Goal: Task Accomplishment & Management: Manage account settings

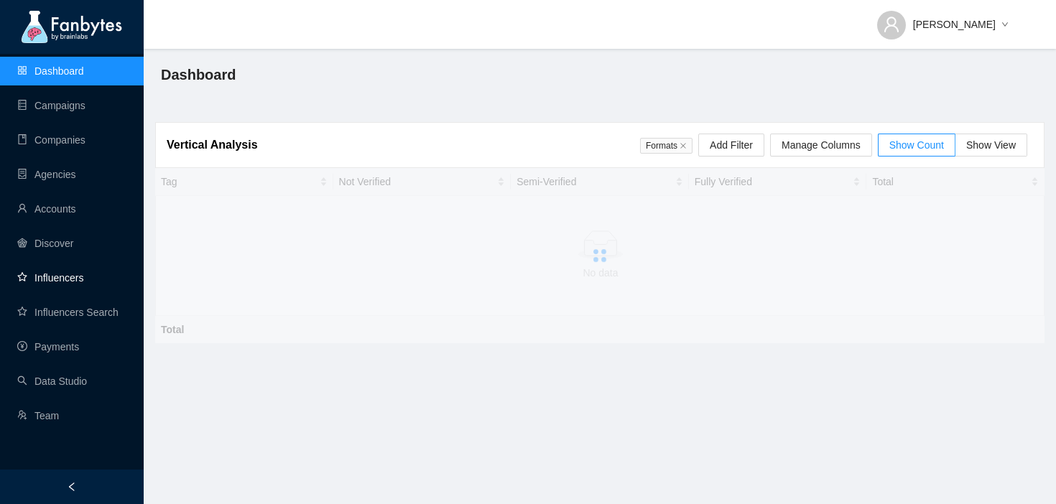
click at [83, 283] on link "Influencers" at bounding box center [50, 277] width 66 height 11
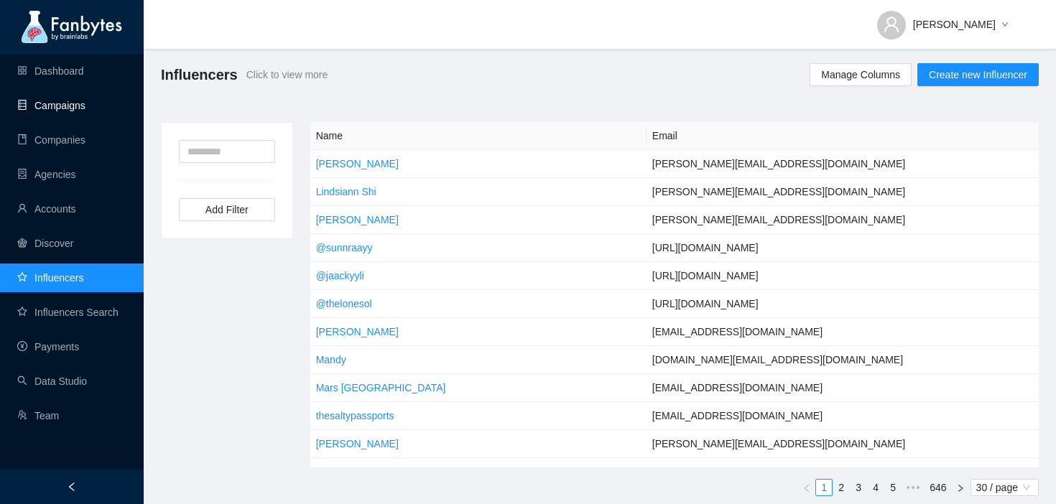
click at [82, 111] on link "Campaigns" at bounding box center [51, 105] width 68 height 11
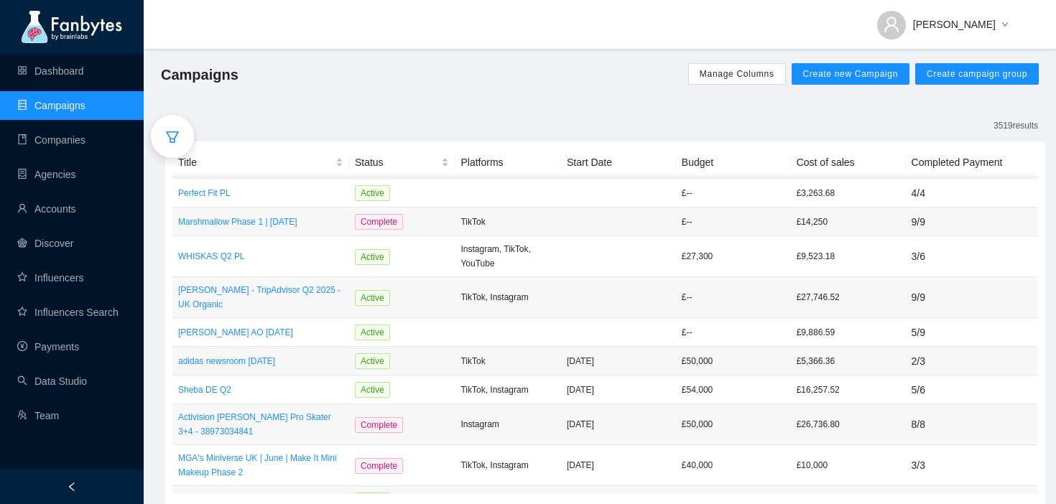
scroll to position [469, 0]
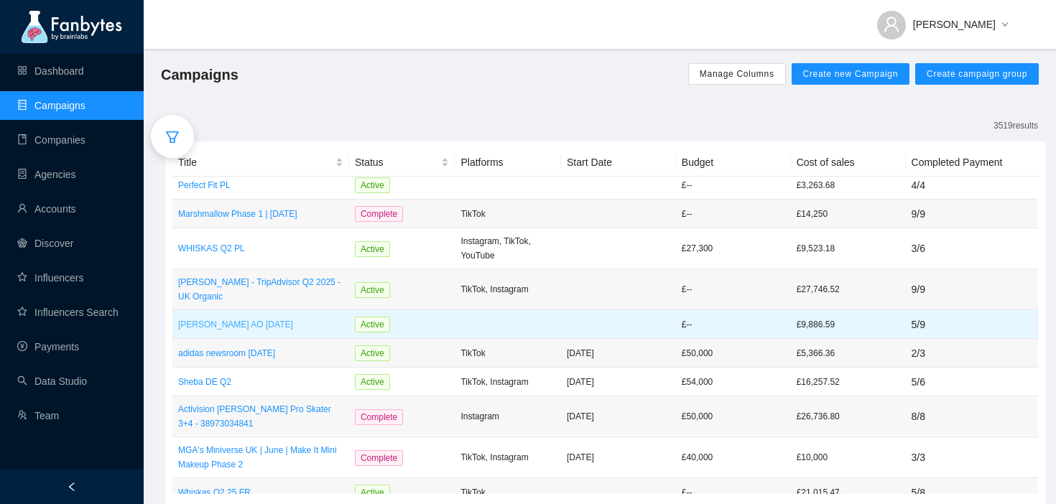
click at [288, 318] on p "[PERSON_NAME] AO [DATE]" at bounding box center [260, 325] width 165 height 14
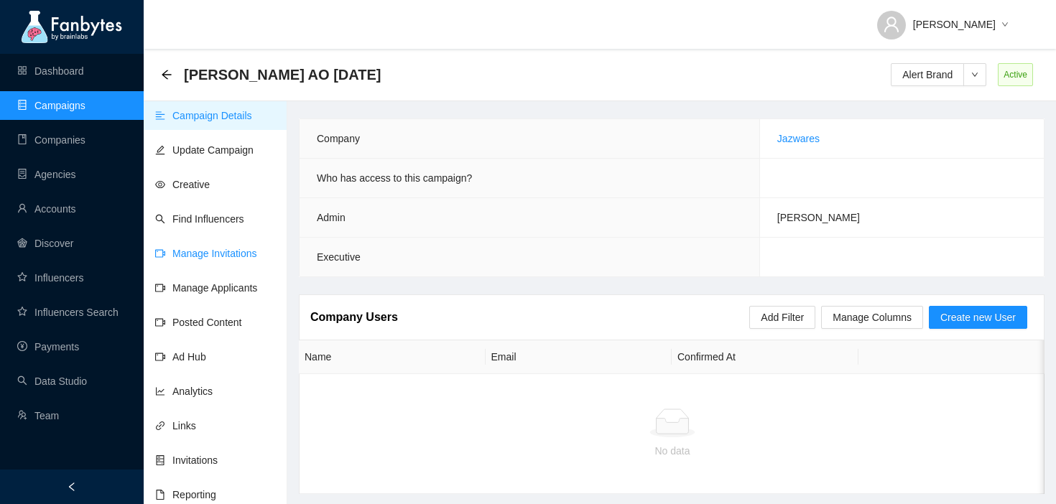
click at [239, 257] on link "Manage Invitations" at bounding box center [206, 253] width 102 height 11
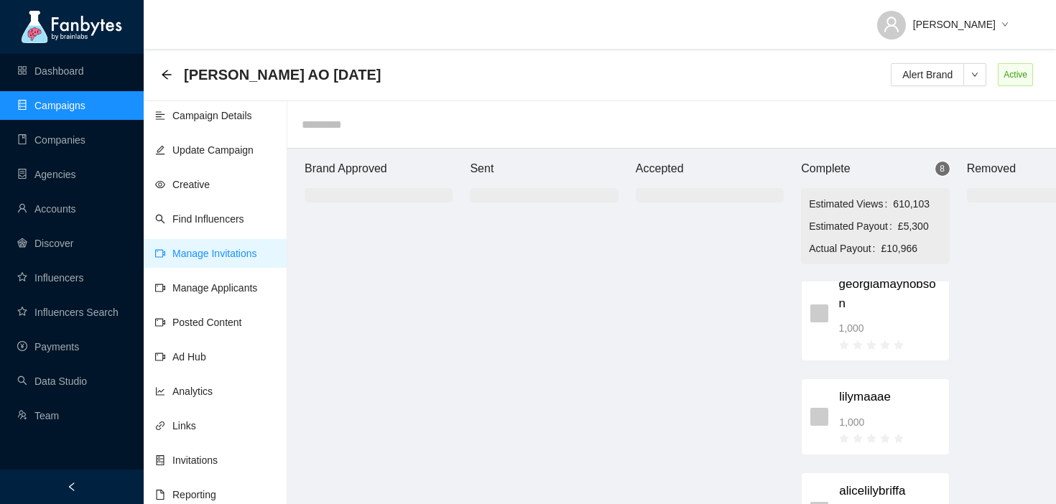
scroll to position [99, 0]
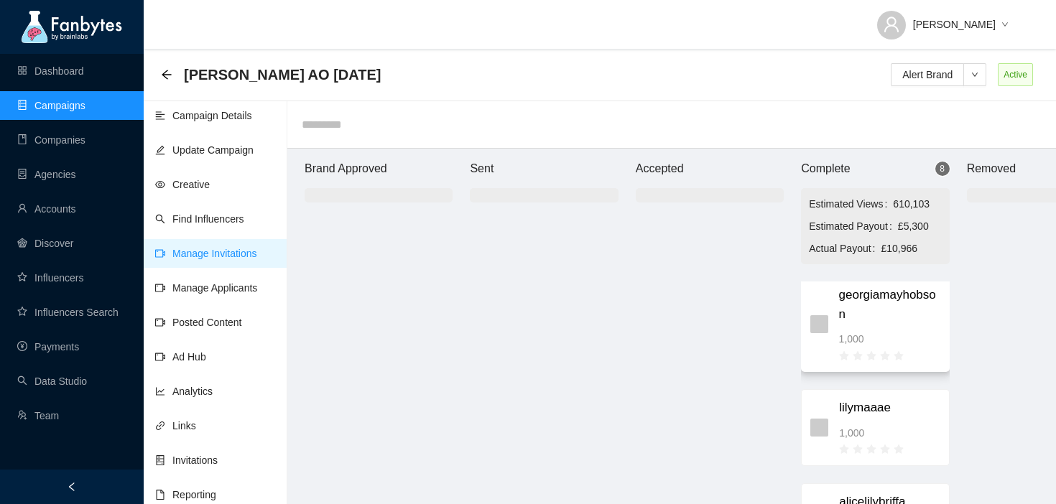
click at [888, 300] on span "georgiamayhobson" at bounding box center [889, 305] width 101 height 38
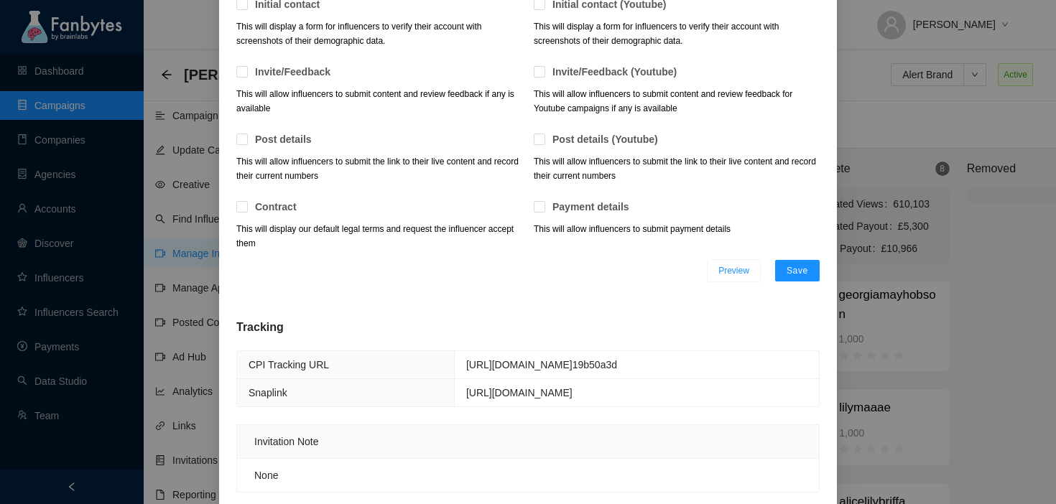
scroll to position [0, 0]
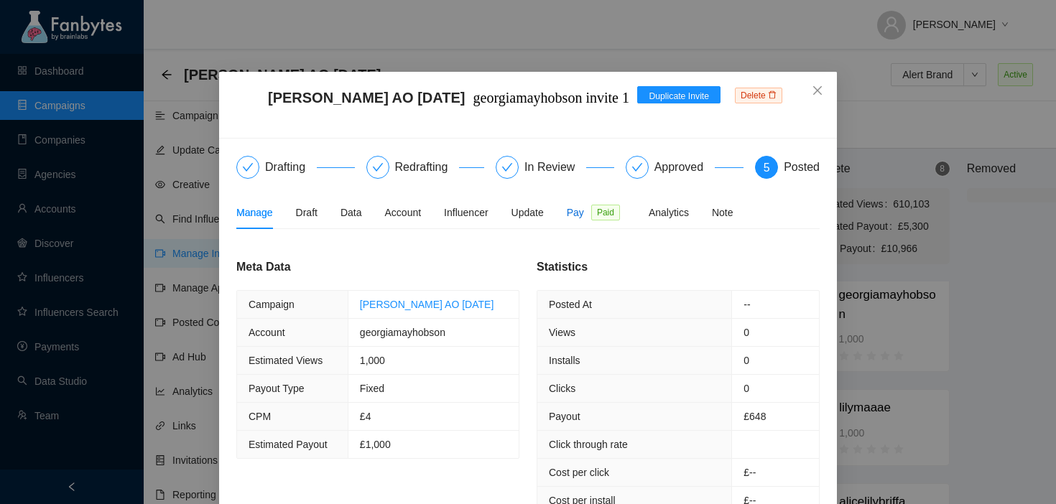
click at [581, 209] on span "Pay" at bounding box center [575, 213] width 17 height 16
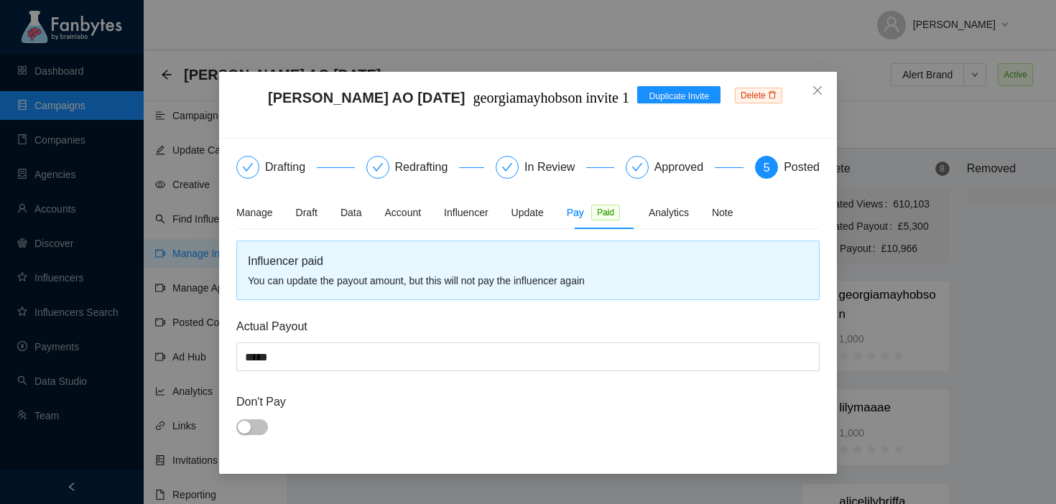
click at [295, 216] on div "Manage Draft Data Account Influencer Update Pay Paid Analytics Note" at bounding box center [484, 212] width 497 height 33
click at [811, 94] on span "Close" at bounding box center [817, 91] width 39 height 39
